Goal: Transaction & Acquisition: Purchase product/service

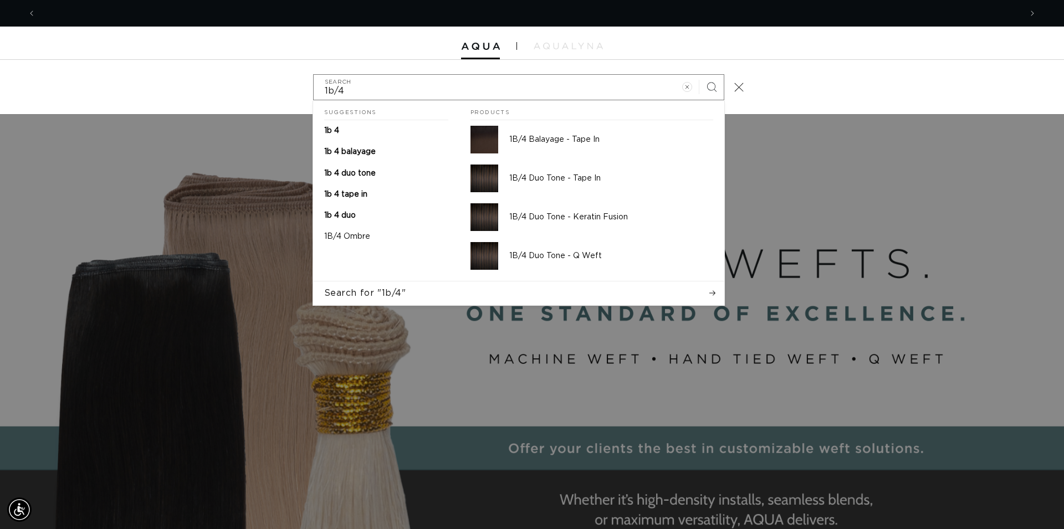
scroll to position [0, 1971]
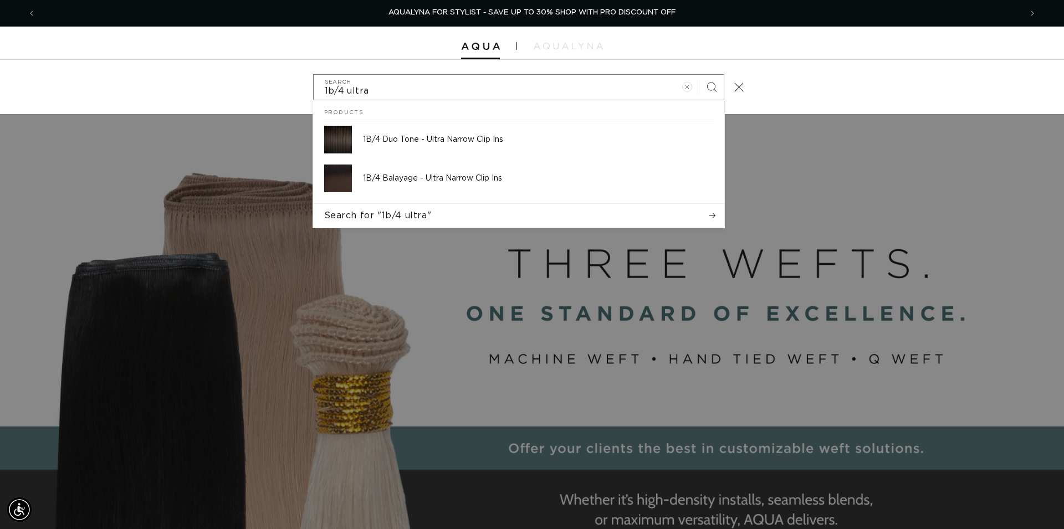
type input "1b/4 ultra"
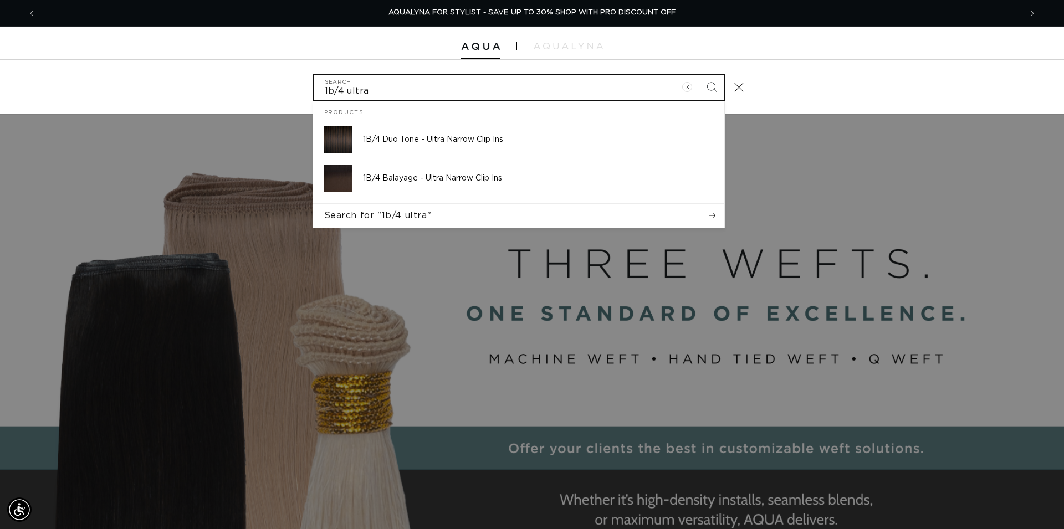
scroll to position [0, 0]
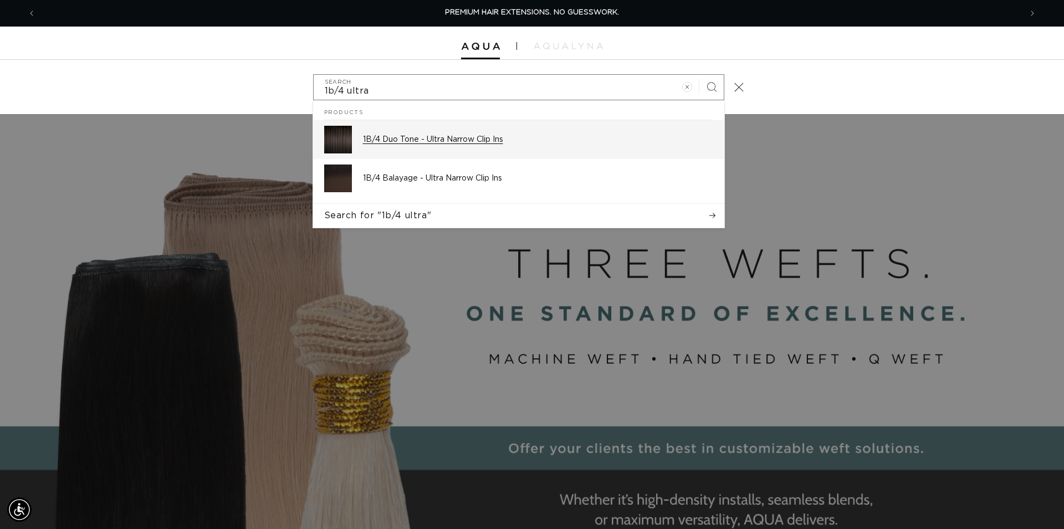
click at [489, 142] on p "1B/4 Duo Tone - Ultra Narrow Clip Ins" at bounding box center [538, 140] width 350 height 10
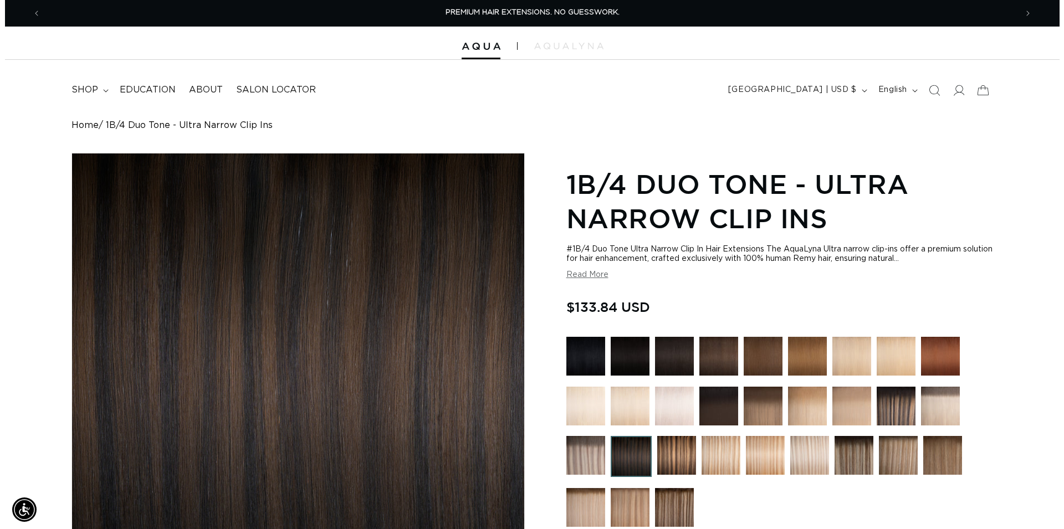
scroll to position [339, 0]
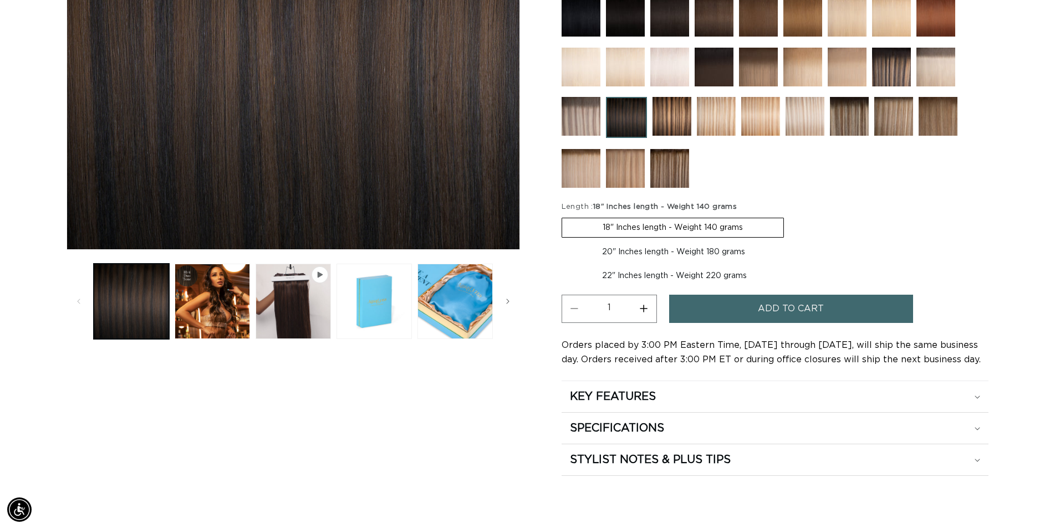
click at [779, 303] on span "Add to cart" at bounding box center [791, 309] width 66 height 28
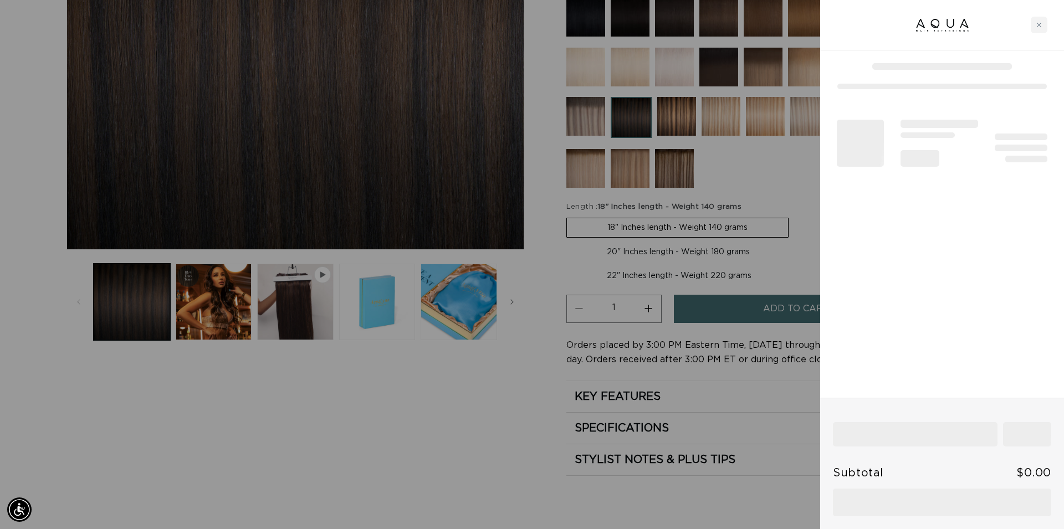
scroll to position [0, 985]
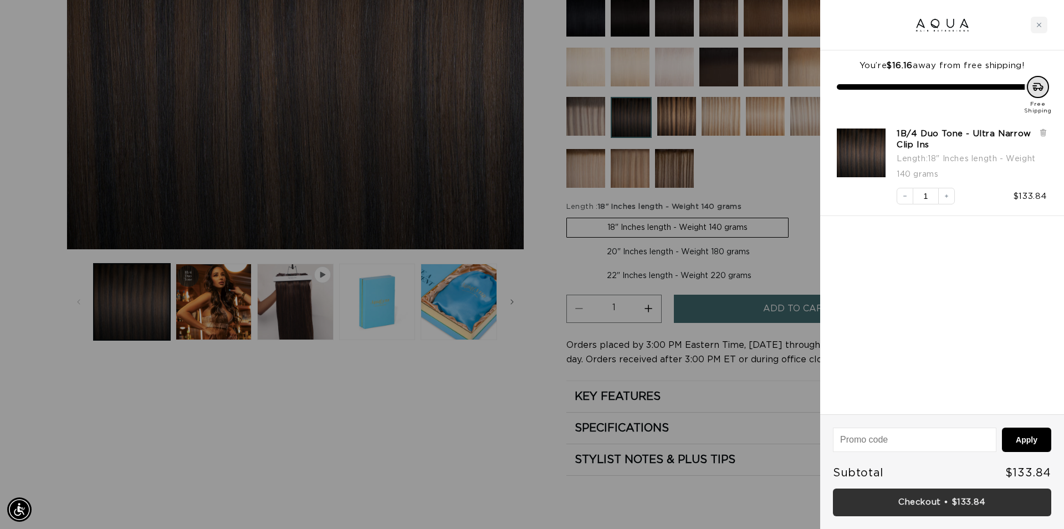
click at [943, 501] on link "Checkout • $133.84" at bounding box center [942, 503] width 218 height 28
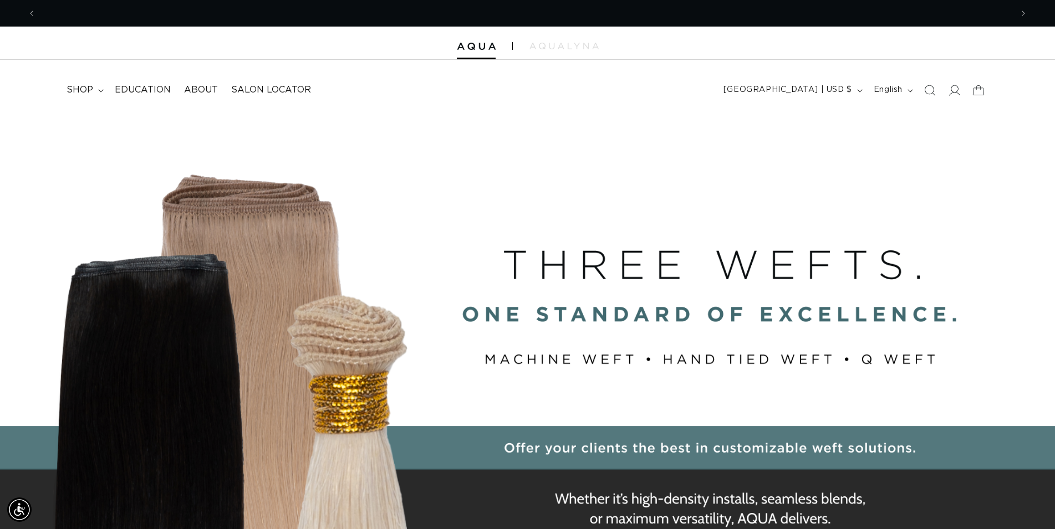
scroll to position [0, 1952]
